Goal: Find specific page/section: Find specific page/section

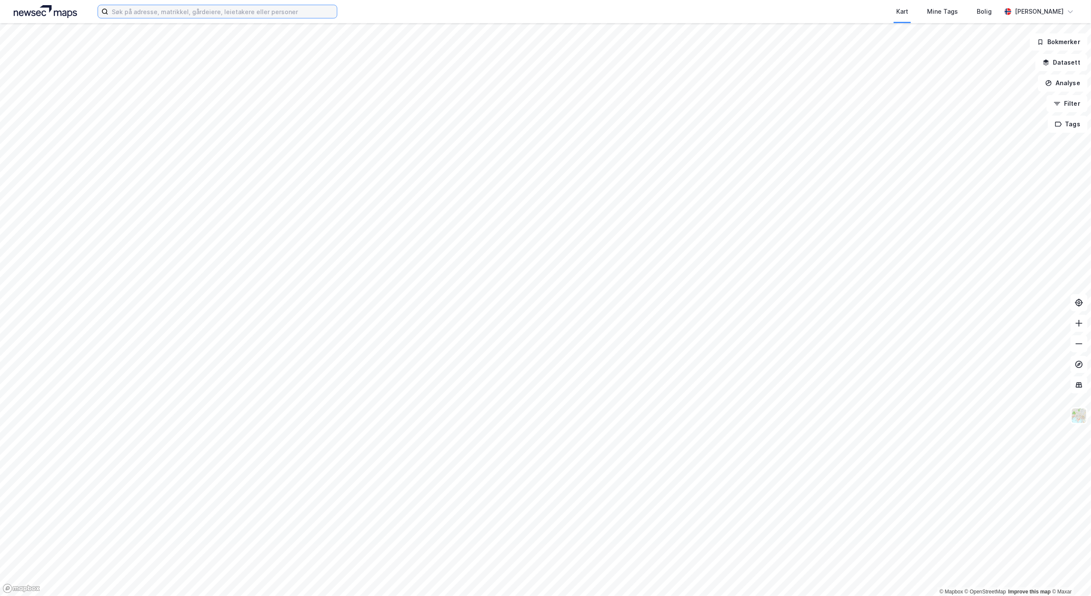
click at [177, 12] on input at bounding box center [222, 11] width 229 height 13
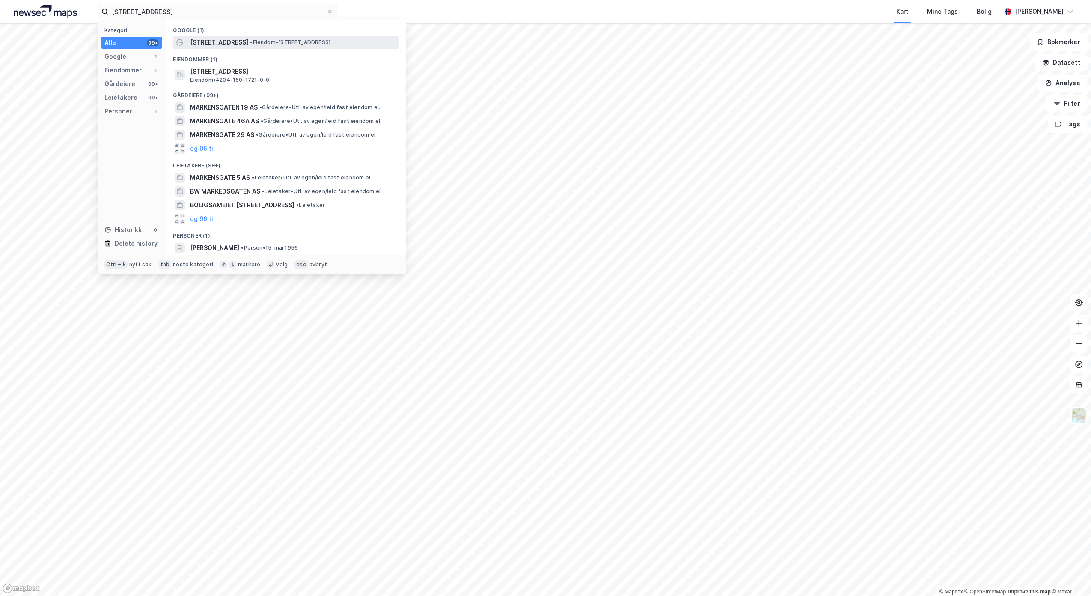
click at [218, 43] on span "[STREET_ADDRESS]" at bounding box center [219, 42] width 58 height 10
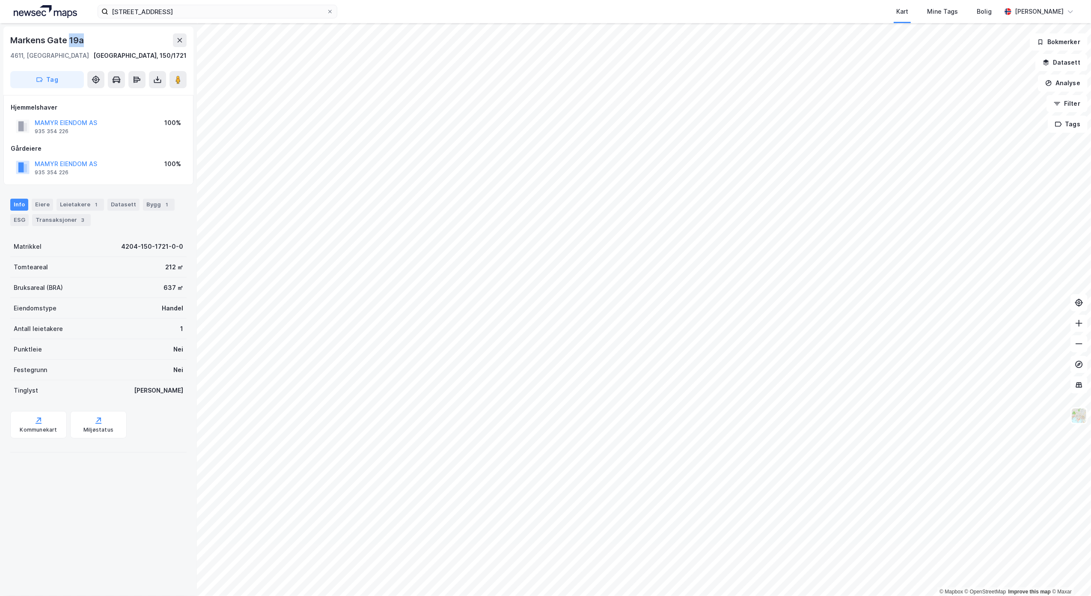
drag, startPoint x: 91, startPoint y: 41, endPoint x: 68, endPoint y: 40, distance: 23.2
click at [68, 40] on div "Markens Gate 19a" at bounding box center [98, 40] width 176 height 14
drag, startPoint x: 68, startPoint y: 40, endPoint x: 124, endPoint y: 38, distance: 56.1
click at [124, 38] on div "Markens Gate 19a" at bounding box center [98, 40] width 176 height 14
click at [113, 38] on div "Markens Gate 19a" at bounding box center [98, 40] width 176 height 14
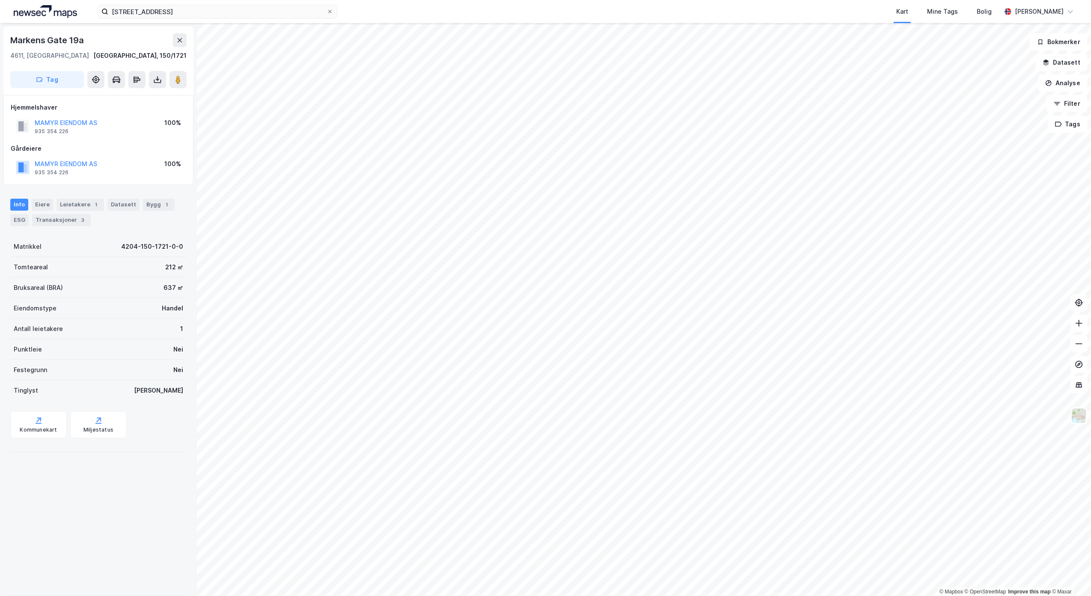
click at [99, 38] on div "Markens Gate 19a" at bounding box center [98, 40] width 176 height 14
click at [79, 42] on div "Markens Gate 19a" at bounding box center [47, 40] width 75 height 14
click at [81, 40] on div "Markens Gate 19a" at bounding box center [47, 40] width 75 height 14
click at [189, 21] on div "markensgate 19a Kart Mine Tags Bolig [PERSON_NAME]" at bounding box center [545, 11] width 1091 height 23
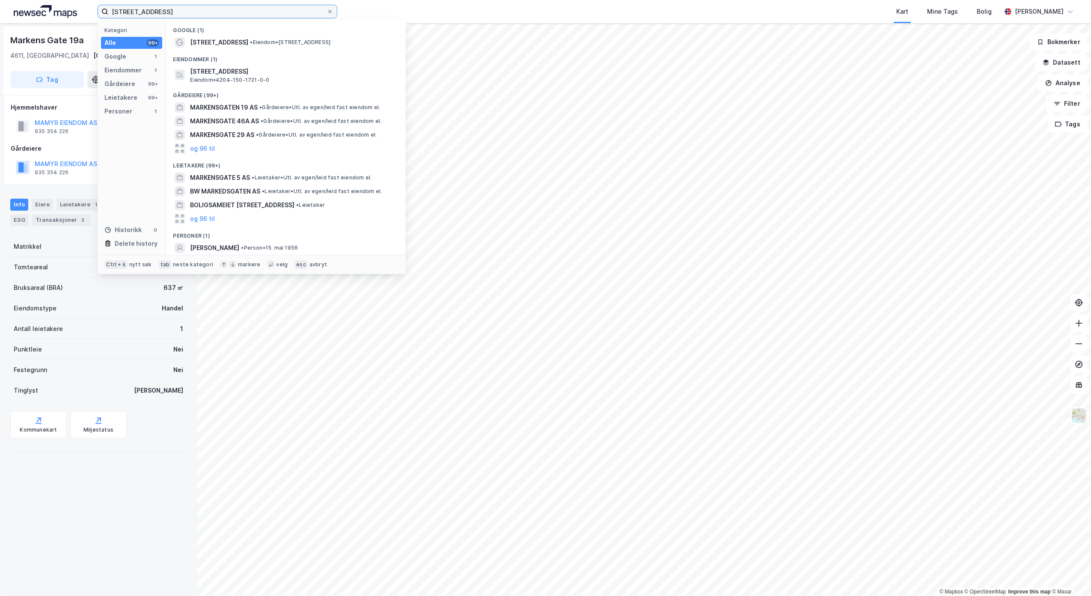
click at [180, 12] on input "[STREET_ADDRESS]" at bounding box center [217, 11] width 218 height 13
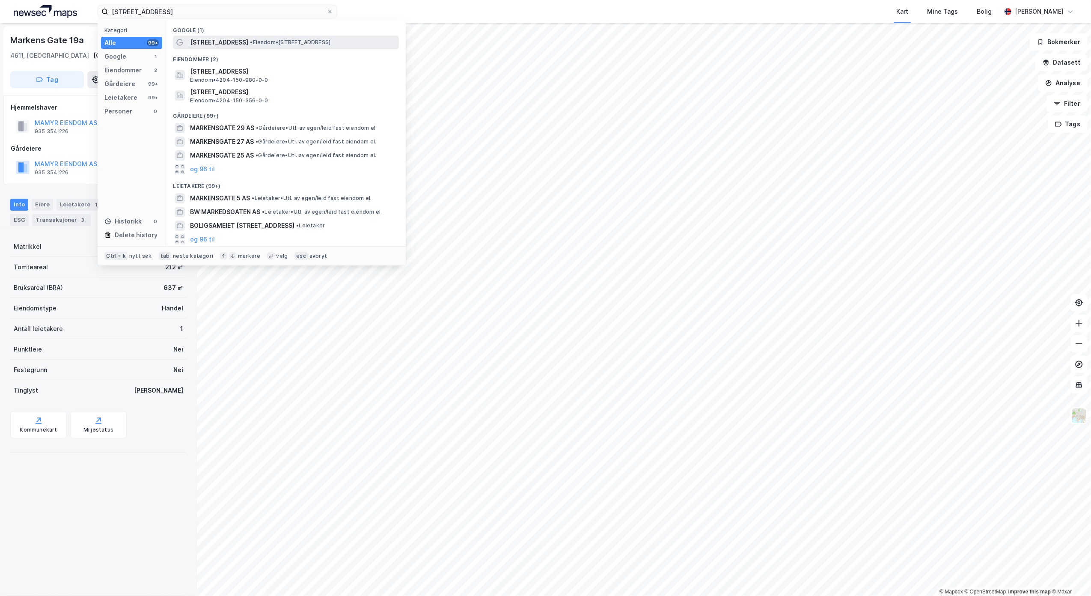
click at [218, 38] on span "[STREET_ADDRESS]" at bounding box center [219, 42] width 58 height 10
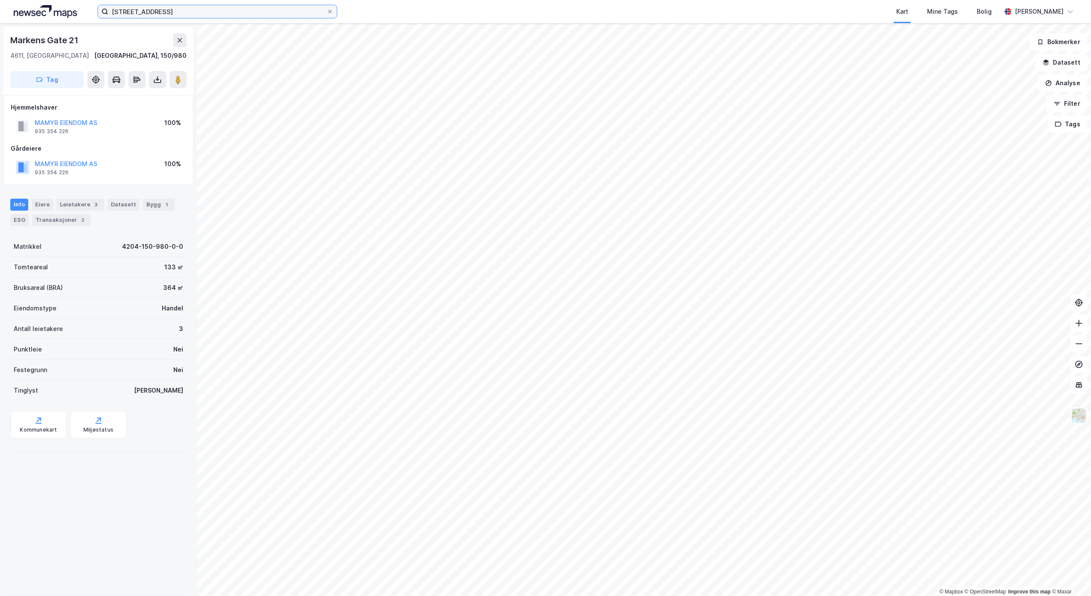
click at [173, 14] on input "[STREET_ADDRESS]" at bounding box center [217, 11] width 218 height 13
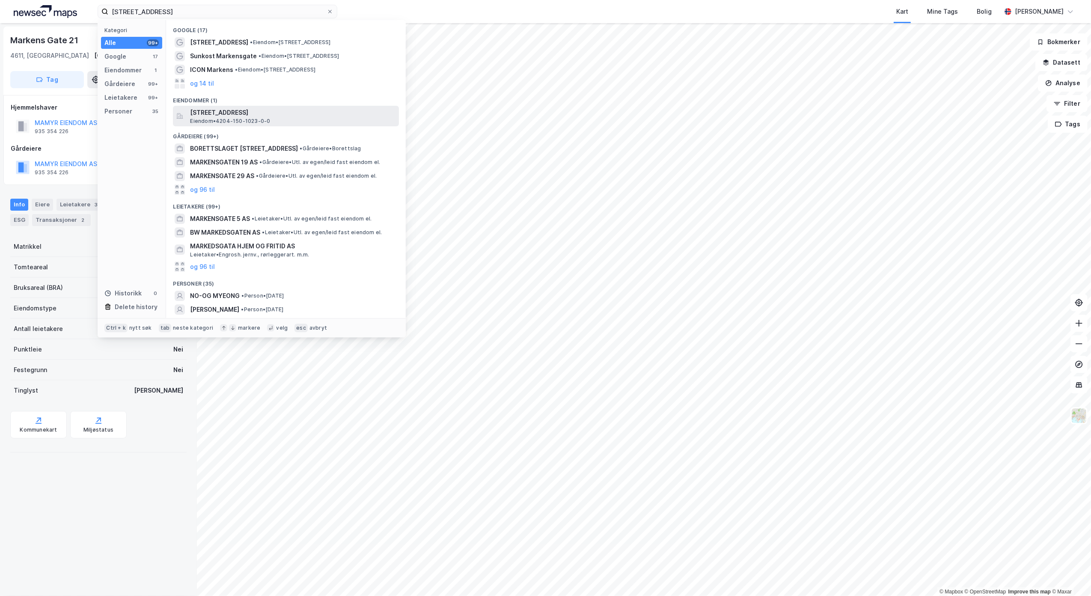
click at [257, 115] on span "[STREET_ADDRESS]" at bounding box center [293, 112] width 206 height 10
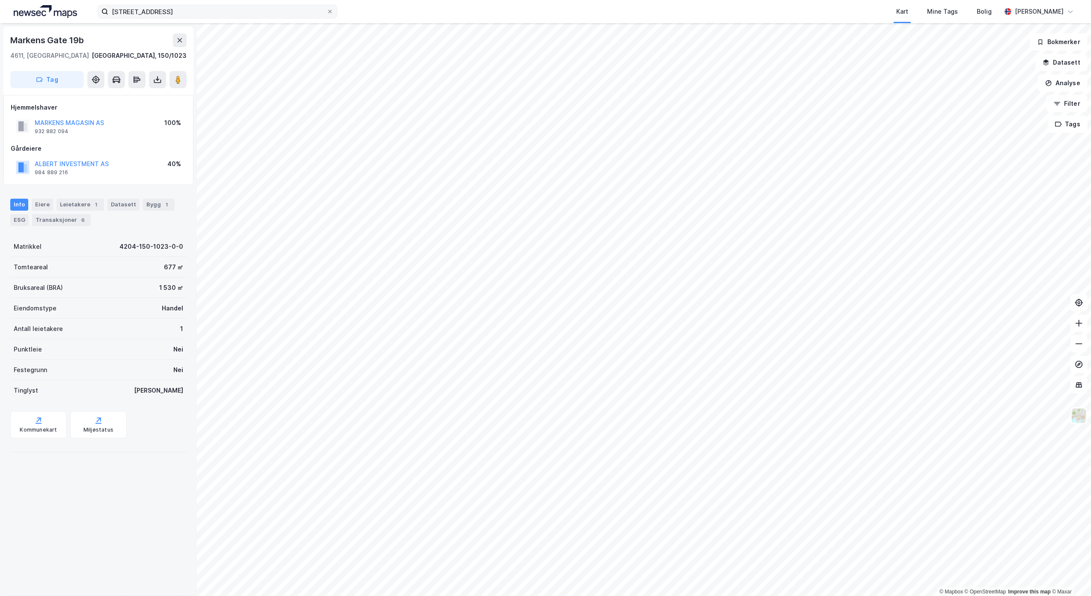
click at [207, 18] on label "[STREET_ADDRESS]" at bounding box center [218, 12] width 240 height 14
click at [207, 18] on input "[STREET_ADDRESS]" at bounding box center [217, 11] width 218 height 13
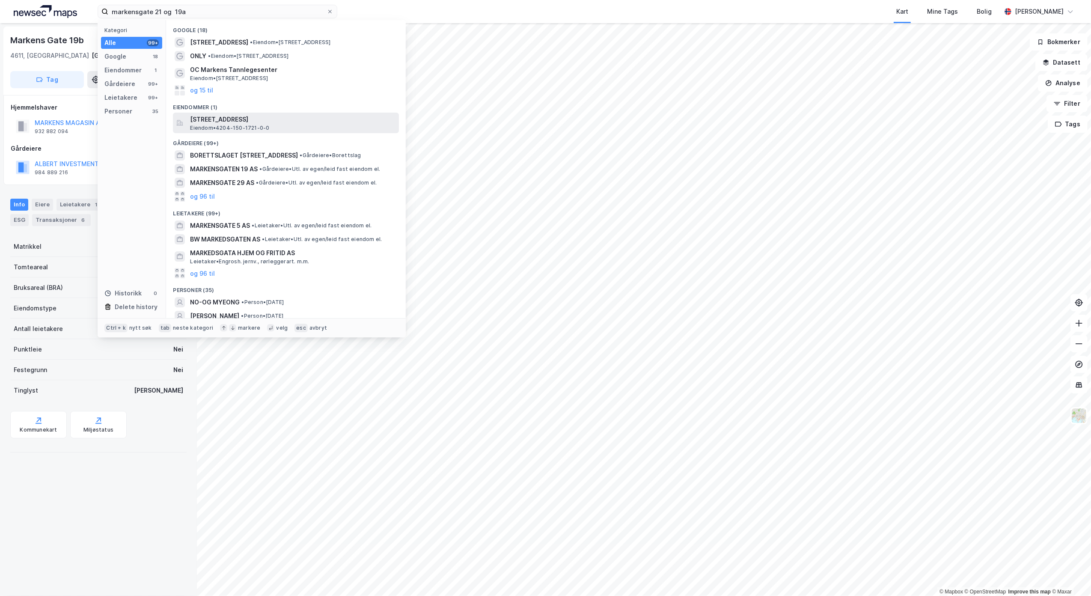
click at [250, 121] on span "[STREET_ADDRESS]" at bounding box center [293, 119] width 206 height 10
drag, startPoint x: 189, startPoint y: 12, endPoint x: 160, endPoint y: 9, distance: 28.9
click at [160, 9] on input "markensgate 21 og 19a" at bounding box center [217, 11] width 218 height 13
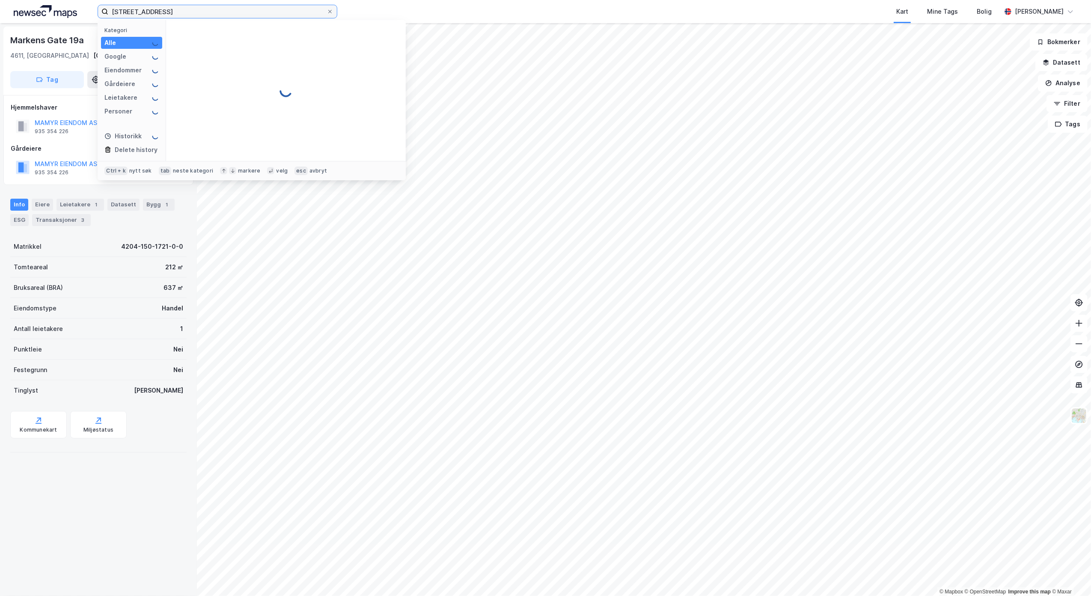
type input "[STREET_ADDRESS]"
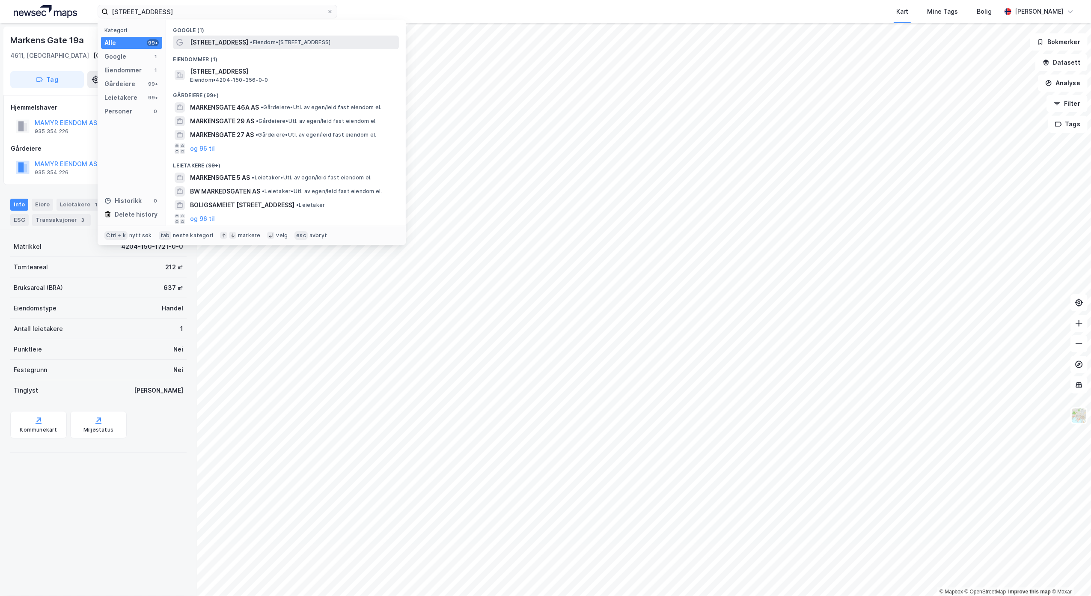
click at [254, 39] on span "• Eiendom • [STREET_ADDRESS]" at bounding box center [290, 42] width 80 height 7
